Goal: Find specific page/section: Find specific page/section

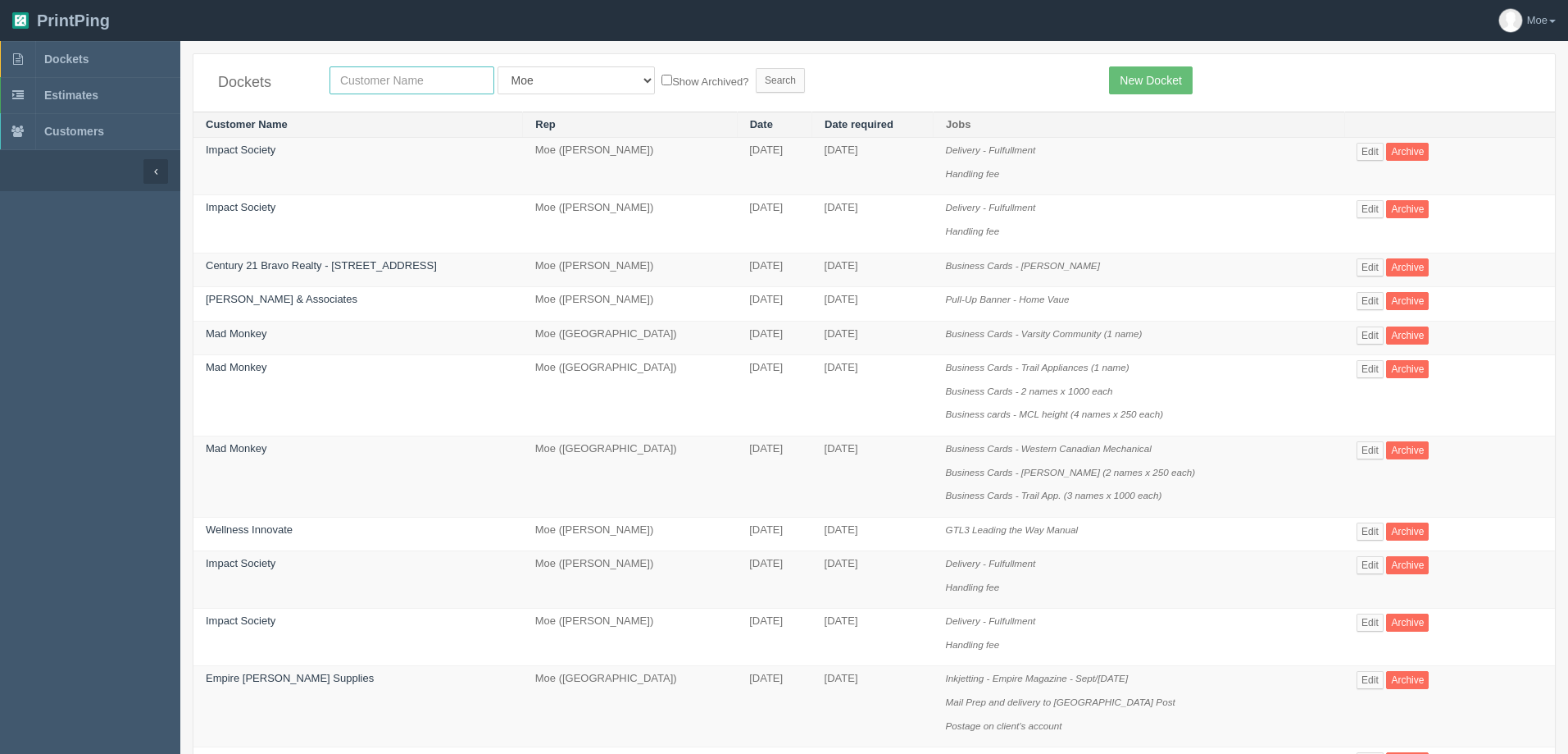
click at [480, 85] on input "text" at bounding box center [412, 81] width 165 height 28
type input "ldi"
click at [755, 75] on input "Search" at bounding box center [780, 81] width 49 height 24
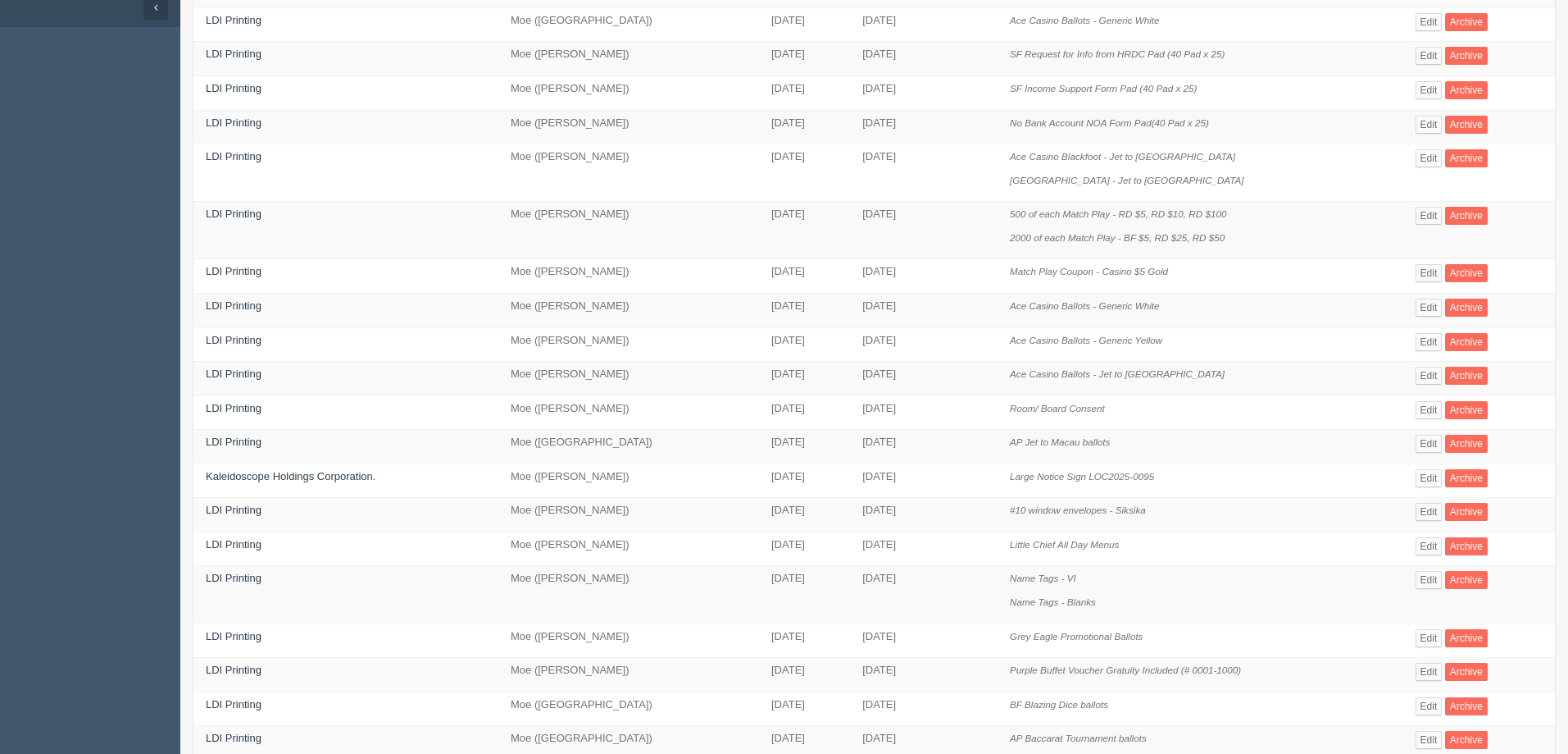
scroll to position [410, 0]
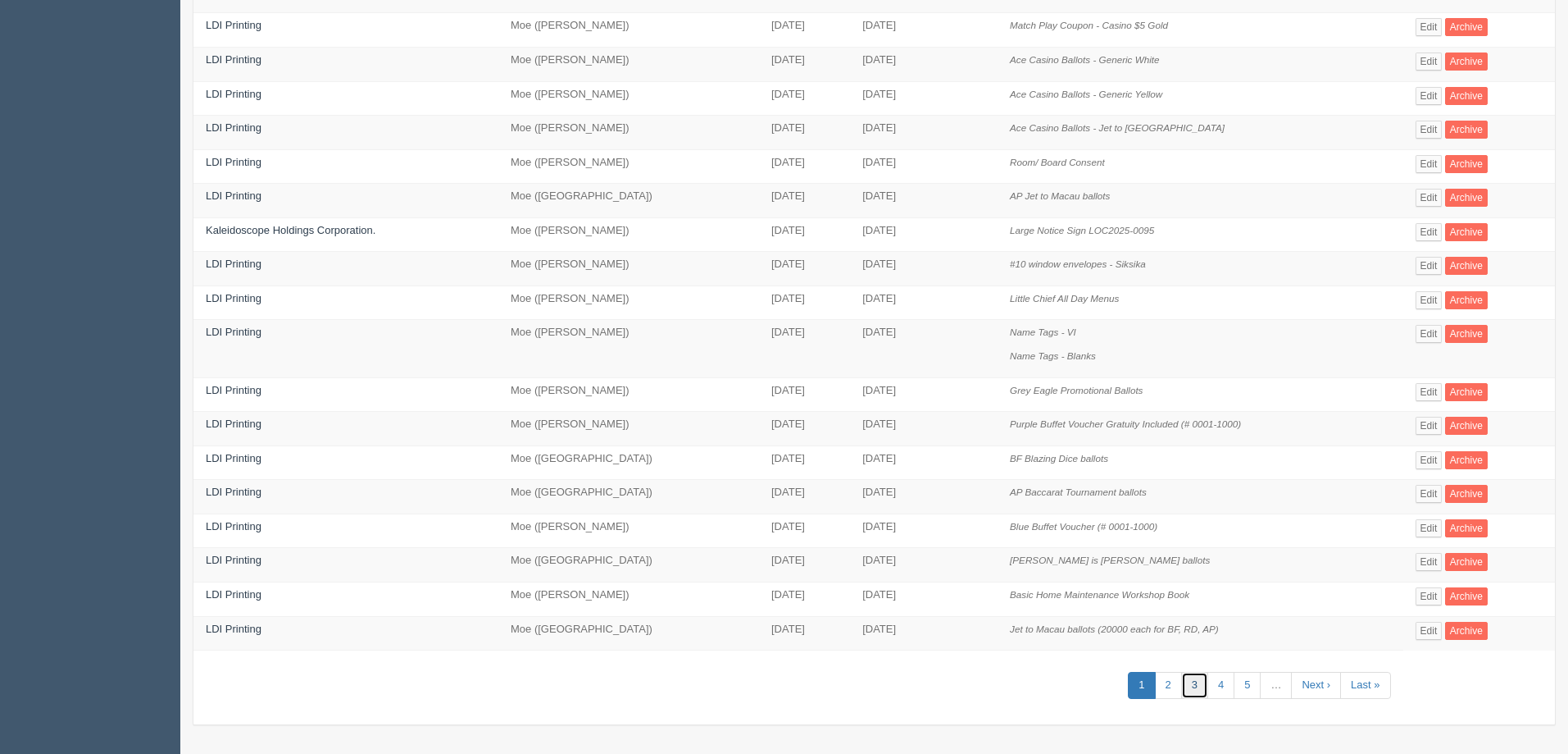
click at [1204, 683] on link "3" at bounding box center [1194, 685] width 27 height 27
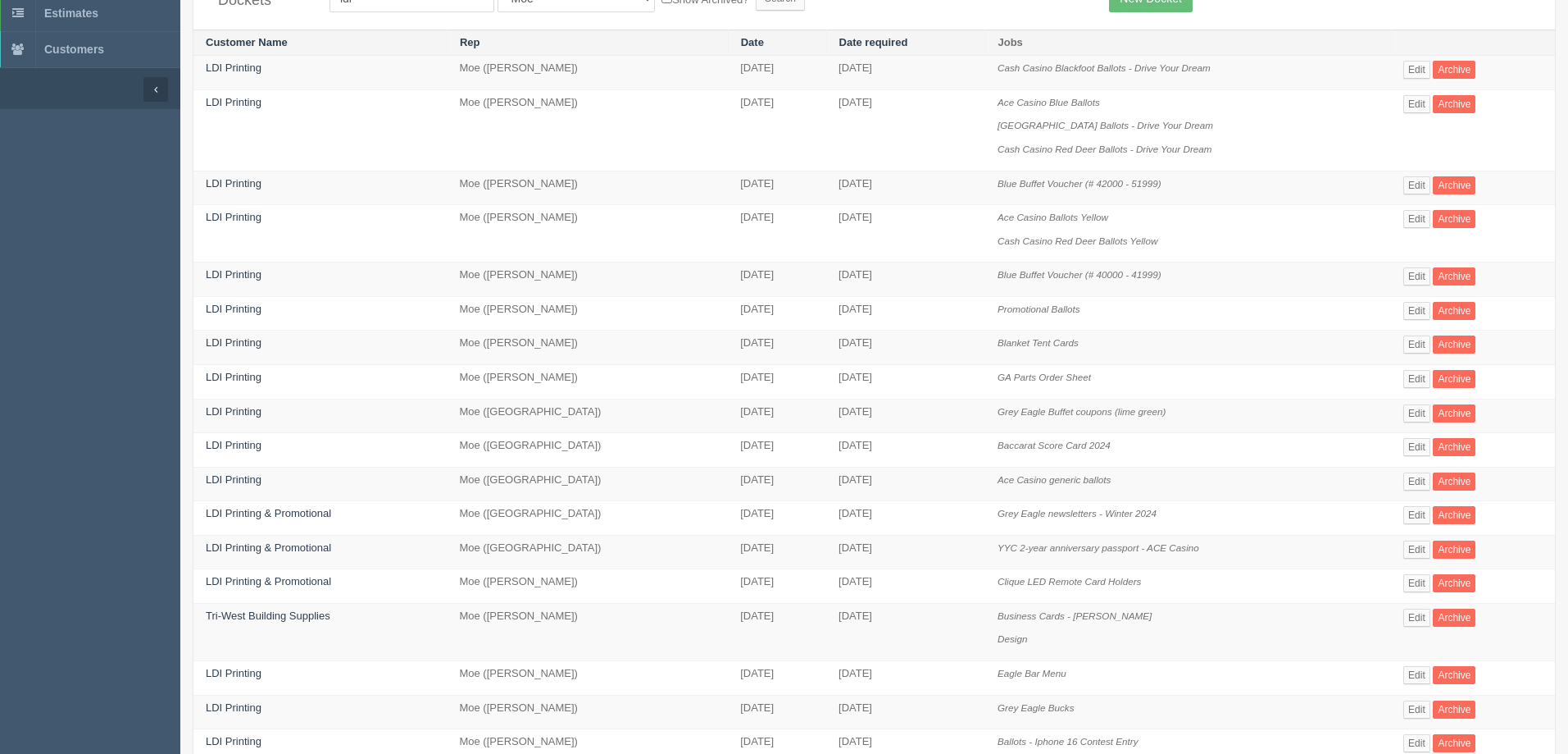
scroll to position [480, 0]
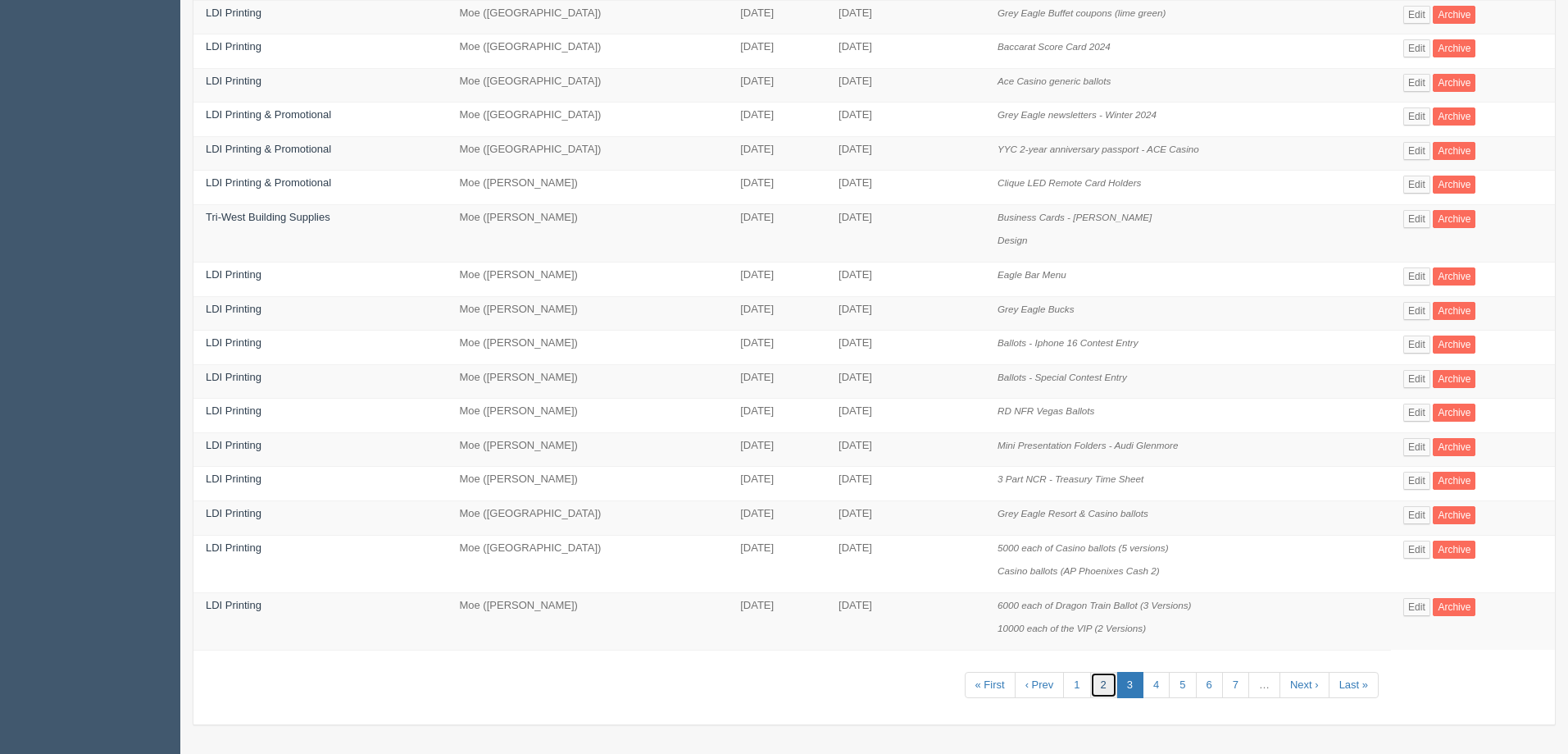
click at [1103, 686] on link "2" at bounding box center [1103, 685] width 27 height 27
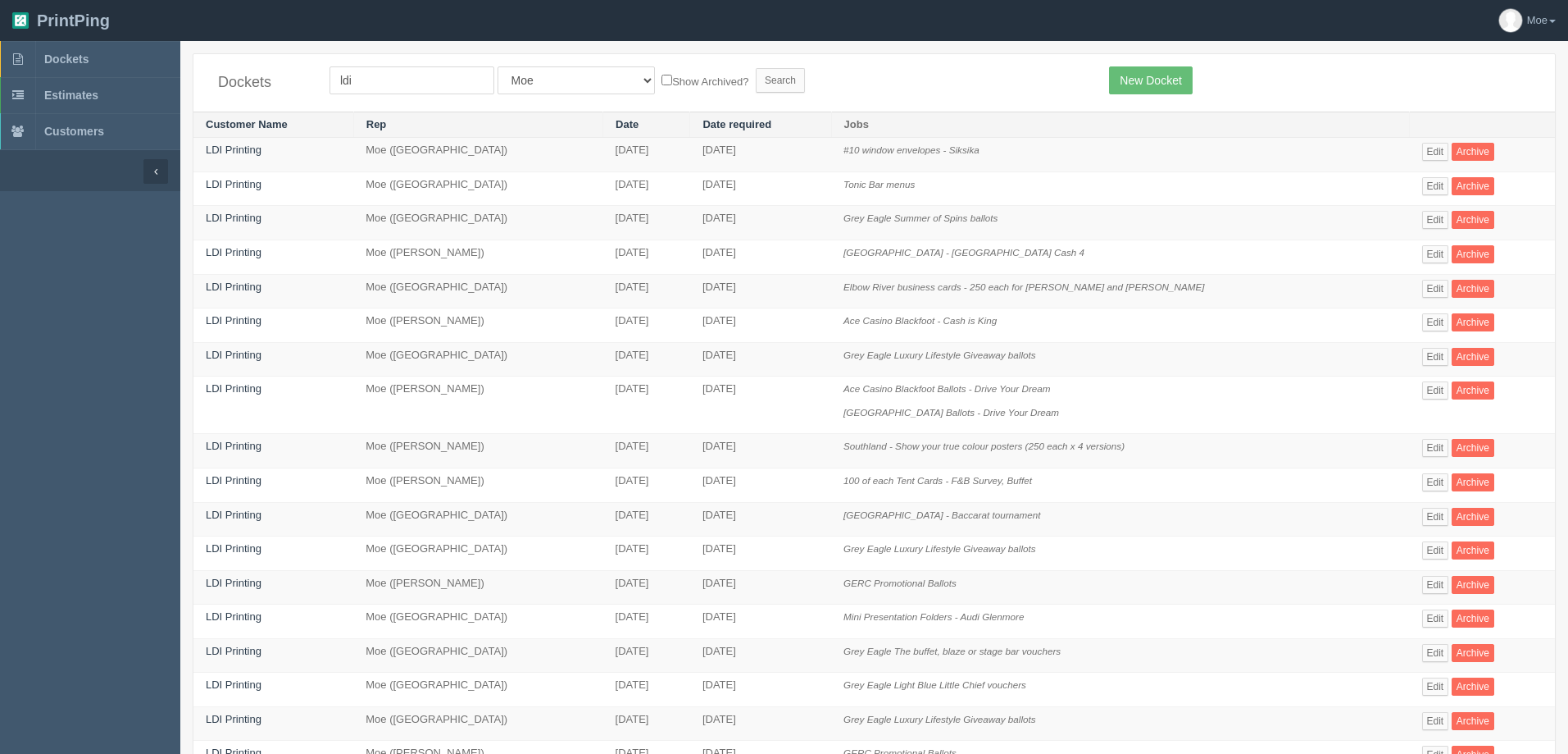
scroll to position [410, 0]
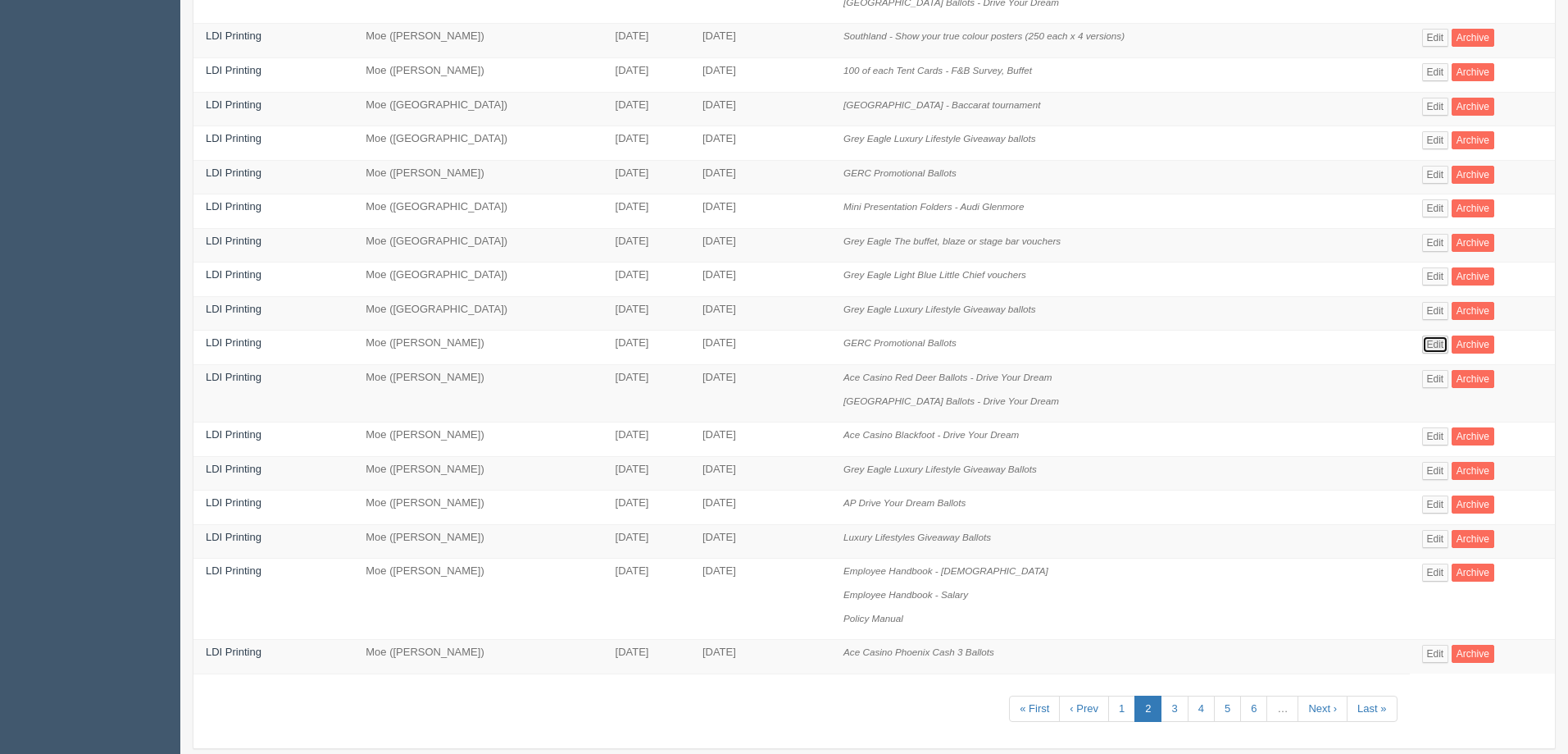
click at [1422, 343] on link "Edit" at bounding box center [1435, 344] width 27 height 18
